Goal: Task Accomplishment & Management: Use online tool/utility

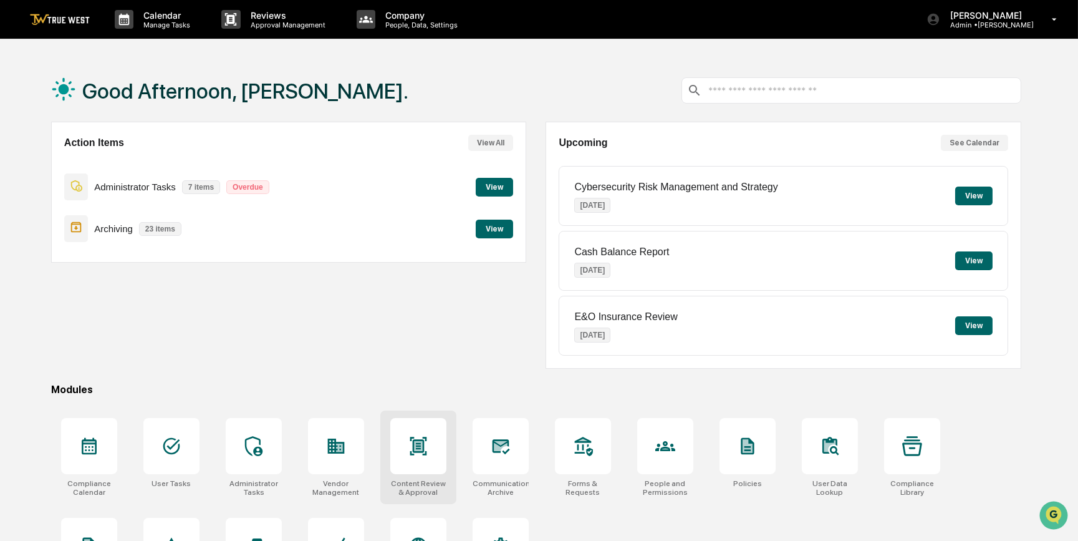
click at [423, 456] on icon at bounding box center [418, 446] width 20 height 20
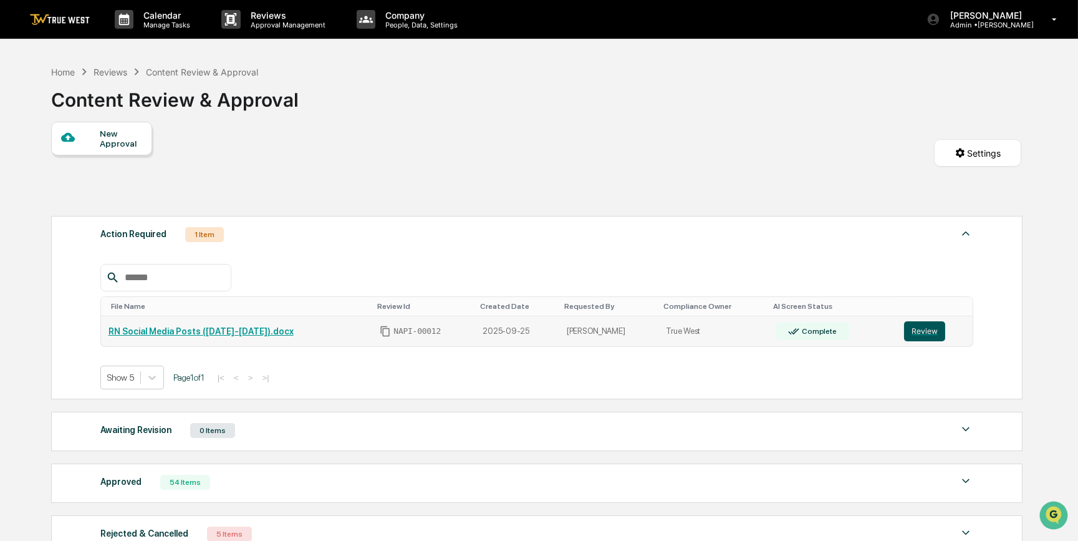
click at [923, 333] on button "Review" at bounding box center [924, 331] width 41 height 20
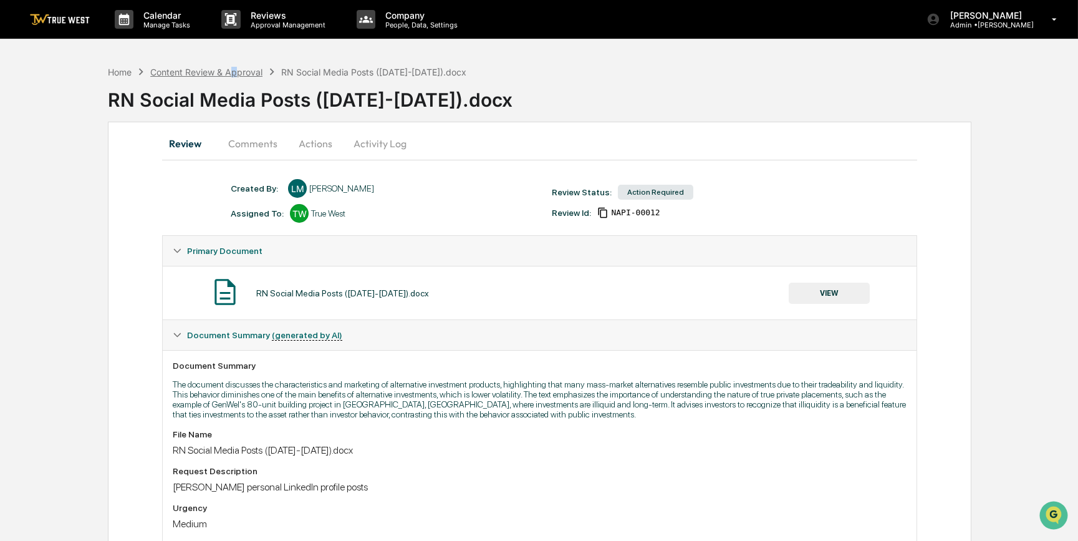
click at [235, 69] on div "Content Review & Approval" at bounding box center [206, 72] width 112 height 11
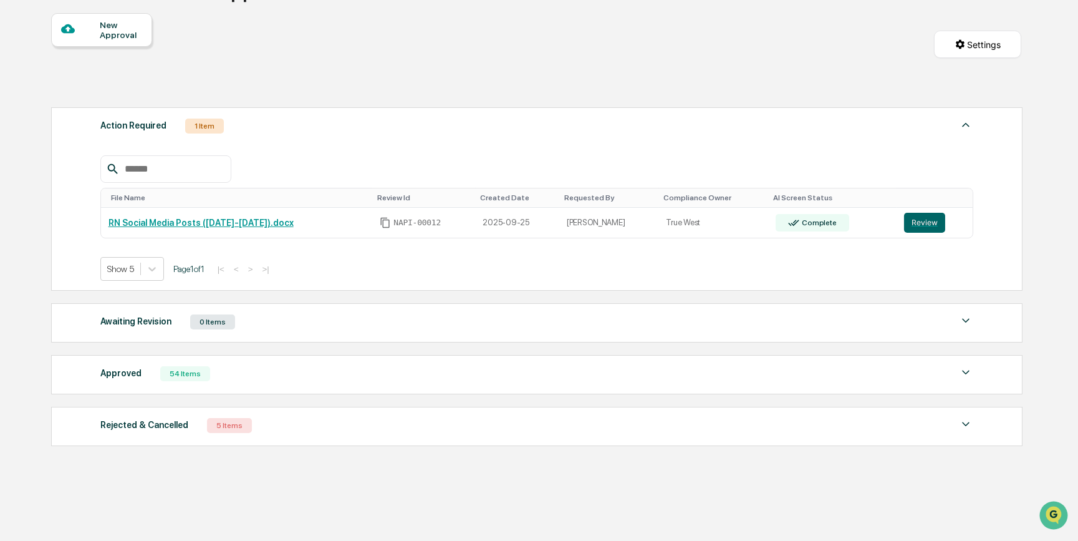
scroll to position [113, 0]
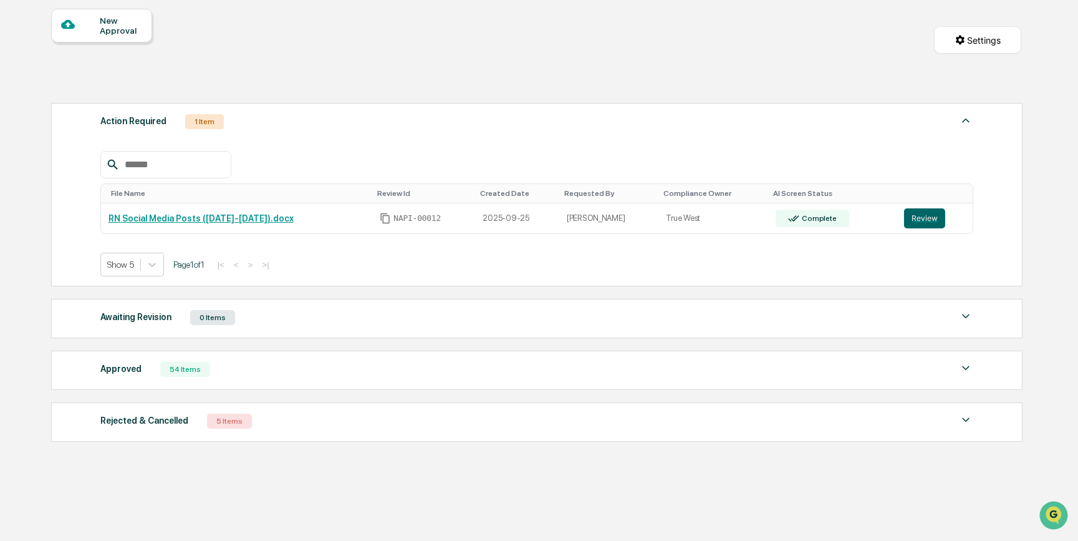
click at [160, 368] on div "54 Items" at bounding box center [185, 369] width 50 height 15
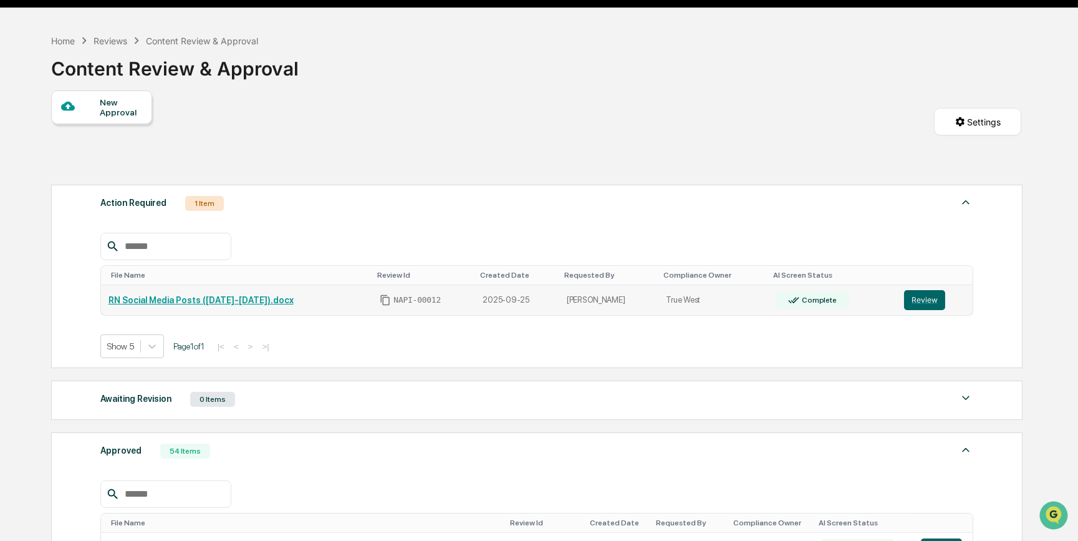
scroll to position [0, 0]
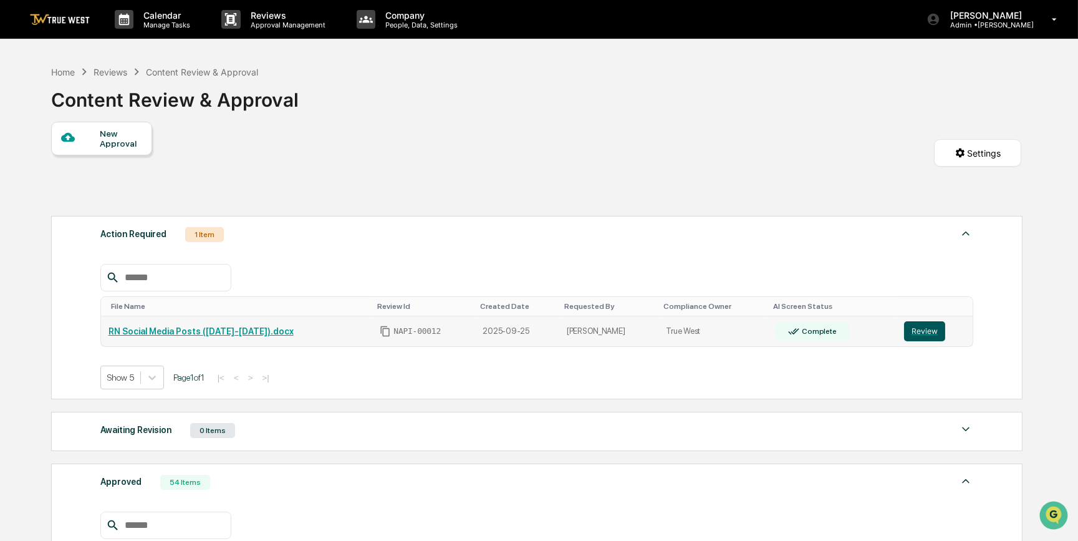
click at [927, 334] on button "Review" at bounding box center [924, 331] width 41 height 20
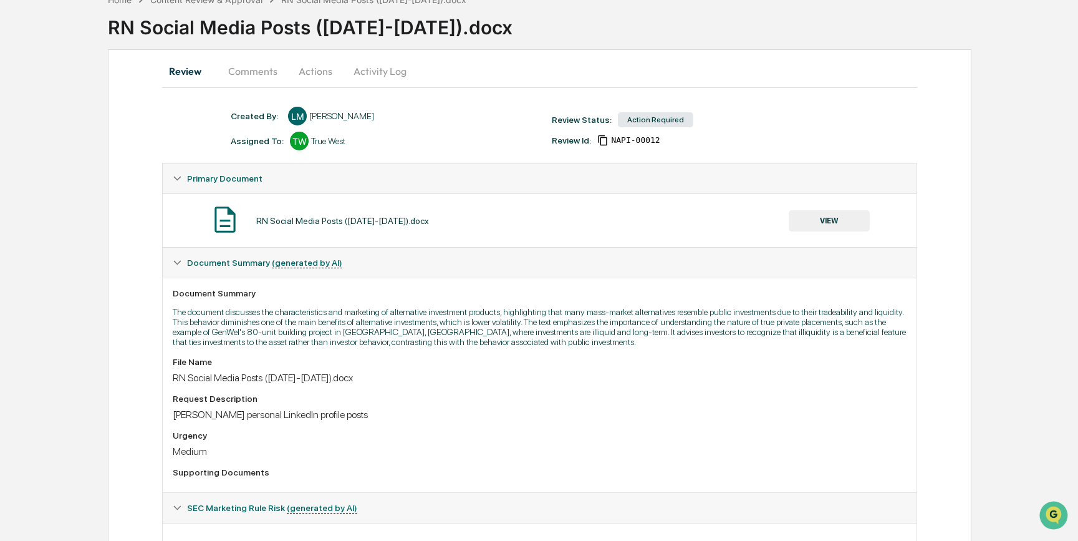
scroll to position [20, 0]
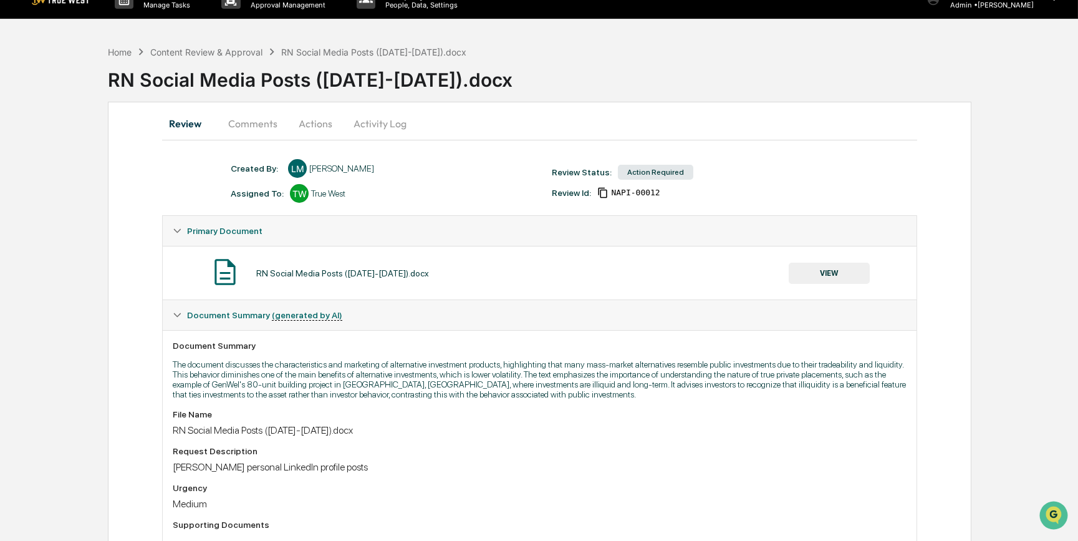
click at [828, 278] on button "VIEW" at bounding box center [829, 273] width 81 height 21
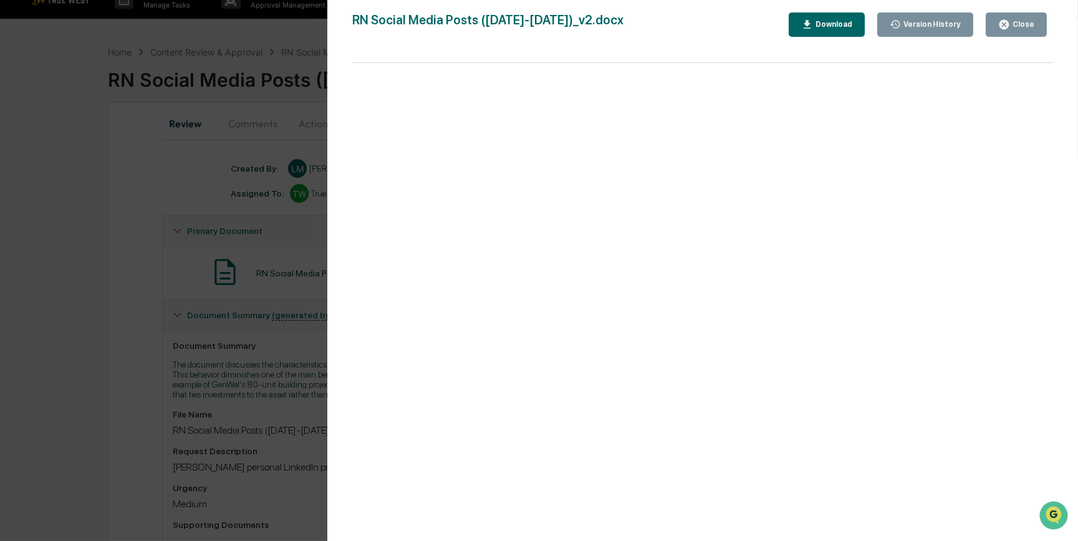
click at [839, 31] on button "Download" at bounding box center [827, 24] width 76 height 24
drag, startPoint x: 140, startPoint y: 333, endPoint x: 139, endPoint y: 316, distance: 17.5
click at [140, 333] on div "Version History 09/29/2025, 07:05 PM Laura McHaffie 09/25/2025, 07:37 PM Laura …" at bounding box center [539, 270] width 1078 height 541
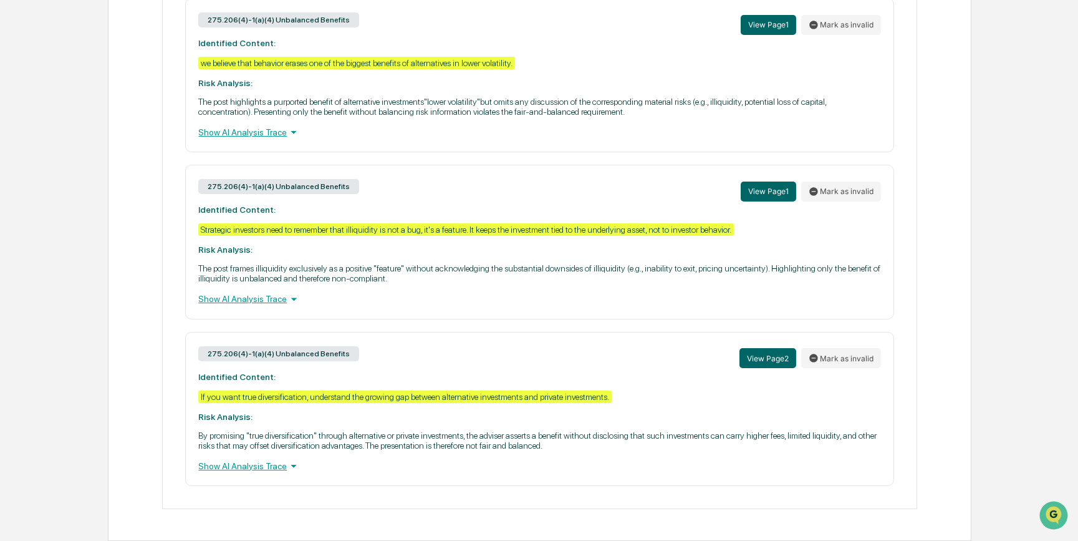
scroll to position [644, 0]
click at [165, 262] on div "275.206(4)-1(a)(4) Unbalanced Benefits View Page 1 Mark as invalid Identified C…" at bounding box center [539, 241] width 753 height 533
